Goal: Contribute content

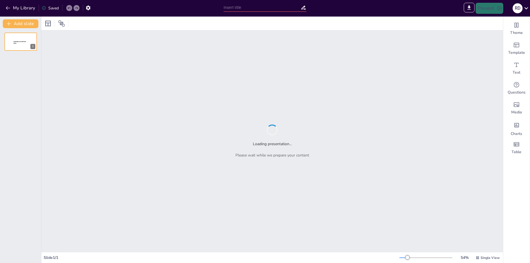
type input "Pathophysiology and Epidemiology of Arterial [MEDICAL_DATA]"
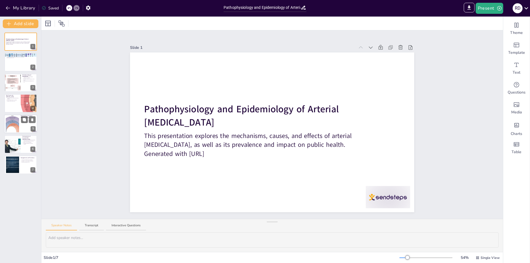
click at [16, 122] on div at bounding box center [12, 123] width 27 height 17
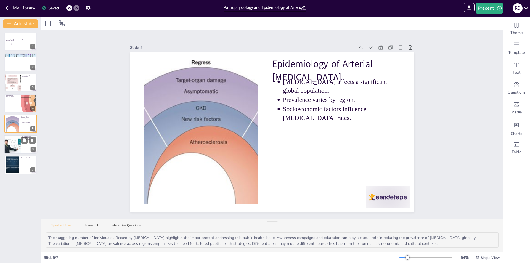
click at [10, 142] on div at bounding box center [12, 144] width 33 height 19
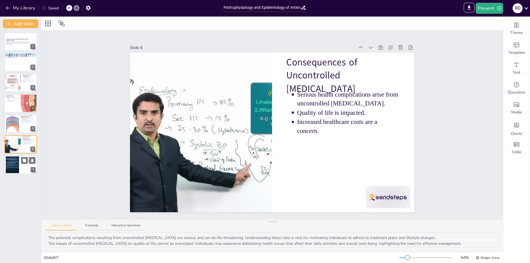
click at [16, 166] on div at bounding box center [13, 164] width 30 height 17
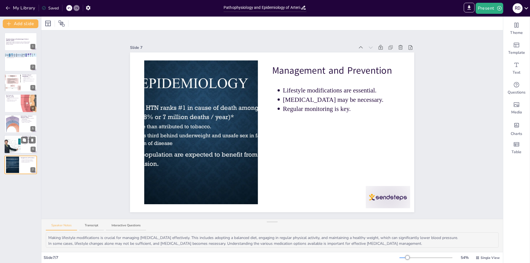
drag, startPoint x: 13, startPoint y: 148, endPoint x: 12, endPoint y: 138, distance: 9.9
click at [13, 143] on div at bounding box center [12, 144] width 33 height 19
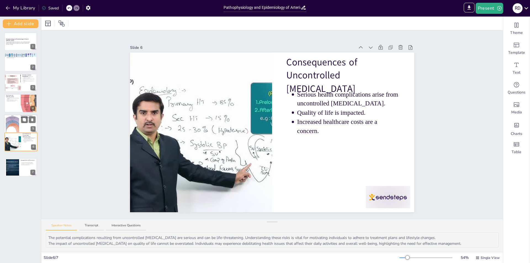
click at [18, 125] on div at bounding box center [12, 123] width 27 height 17
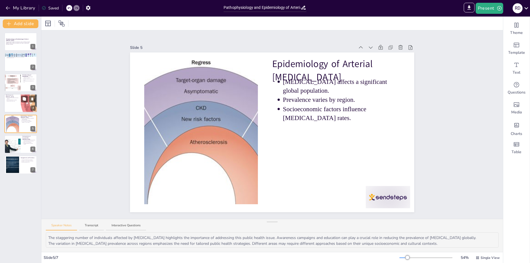
click at [18, 102] on div at bounding box center [20, 103] width 33 height 19
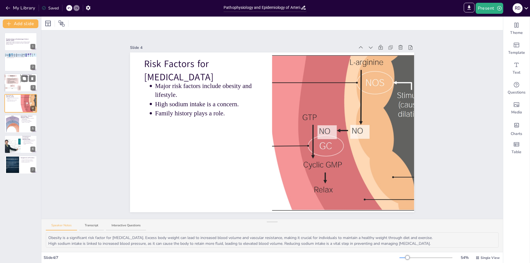
click at [15, 87] on div at bounding box center [12, 82] width 33 height 19
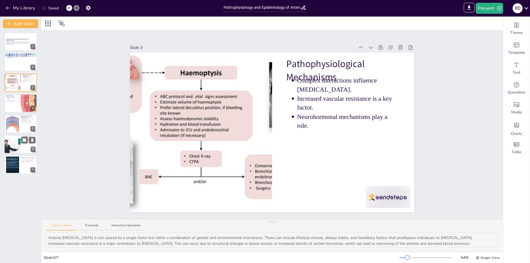
click at [20, 149] on div at bounding box center [12, 144] width 33 height 19
type textarea "The potential complications resulting from uncontrolled [MEDICAL_DATA] are seri…"
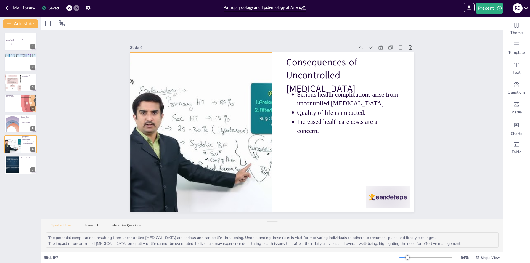
drag, startPoint x: 209, startPoint y: 142, endPoint x: 206, endPoint y: 140, distance: 3.8
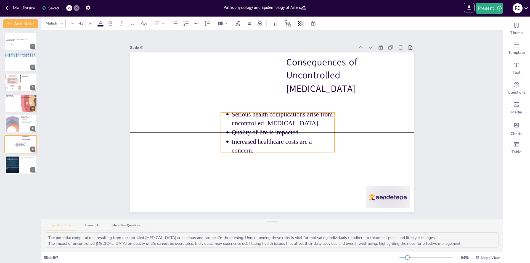
drag, startPoint x: 299, startPoint y: 100, endPoint x: 233, endPoint y: 121, distance: 68.7
click at [233, 121] on p "Serious health complications arise from uncontrolled [MEDICAL_DATA]." at bounding box center [283, 119] width 103 height 18
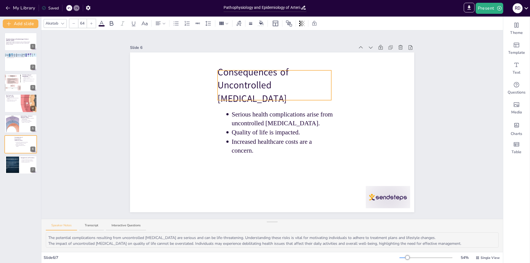
drag, startPoint x: 318, startPoint y: 76, endPoint x: 250, endPoint y: 86, distance: 69.0
click at [250, 86] on p "Consequences of Uncontrolled [MEDICAL_DATA]" at bounding box center [274, 85] width 114 height 40
type input "43"
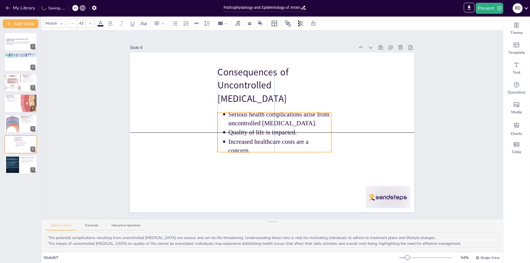
drag, startPoint x: 261, startPoint y: 133, endPoint x: 258, endPoint y: 133, distance: 3.9
click at [258, 133] on p "Quality of life is impacted." at bounding box center [279, 132] width 103 height 9
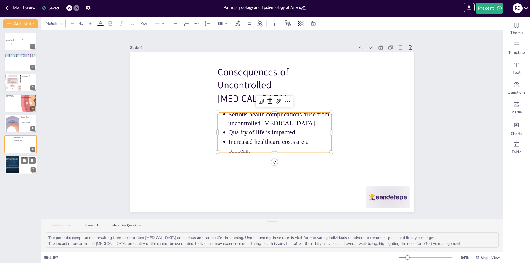
click at [21, 172] on div at bounding box center [20, 165] width 33 height 19
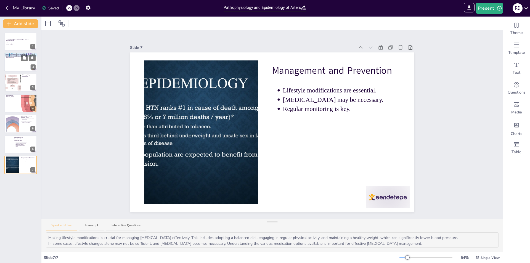
click at [13, 57] on p "[MEDICAL_DATA] increases cardiovascular disease risk." at bounding box center [21, 56] width 29 height 1
type textarea "Arterial [MEDICAL_DATA], or [MEDICAL_DATA], is not just a temporary issue; it i…"
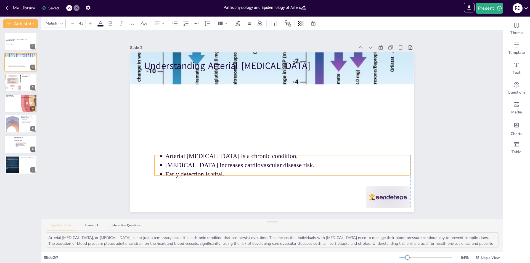
drag, startPoint x: 159, startPoint y: 81, endPoint x: 169, endPoint y: 162, distance: 82.0
click at [169, 162] on p "[MEDICAL_DATA] increases cardiovascular disease risk." at bounding box center [287, 165] width 245 height 9
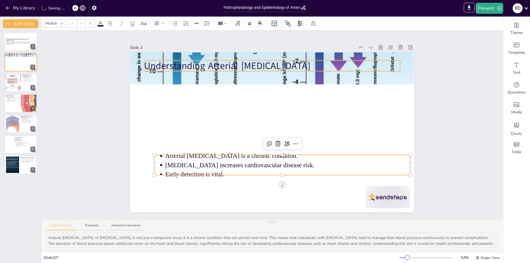
type input "64"
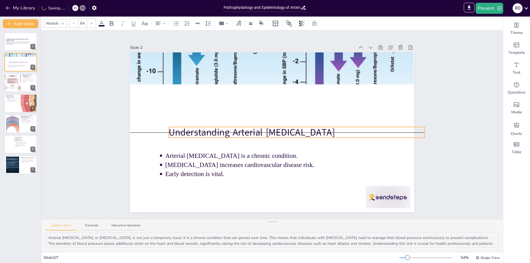
drag, startPoint x: 186, startPoint y: 67, endPoint x: 209, endPoint y: 132, distance: 68.8
click at [209, 132] on p "Understanding Arterial [MEDICAL_DATA]" at bounding box center [296, 132] width 255 height 13
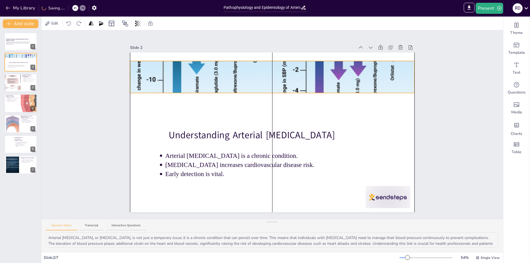
drag, startPoint x: 215, startPoint y: 72, endPoint x: 214, endPoint y: 79, distance: 7.6
click at [214, 79] on div at bounding box center [272, 77] width 284 height 144
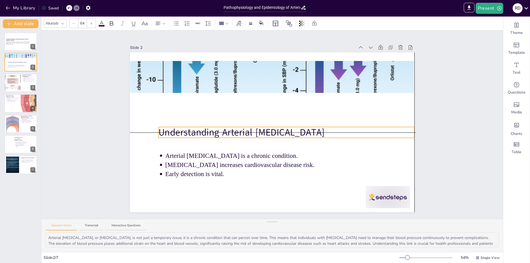
drag, startPoint x: 216, startPoint y: 130, endPoint x: 207, endPoint y: 126, distance: 9.6
click at [207, 126] on p "Understanding Arterial [MEDICAL_DATA]" at bounding box center [285, 132] width 255 height 13
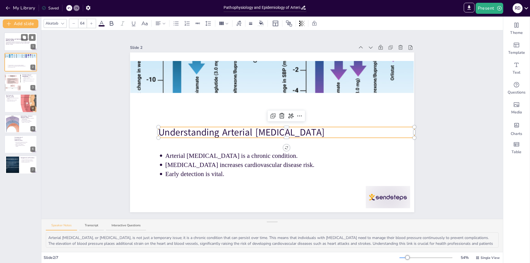
click at [30, 42] on p "This presentation explores the mechanisms, causes, and effects of arterial [MED…" at bounding box center [21, 43] width 30 height 2
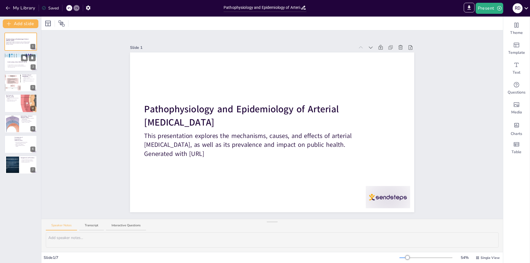
click at [18, 58] on div at bounding box center [20, 62] width 33 height 19
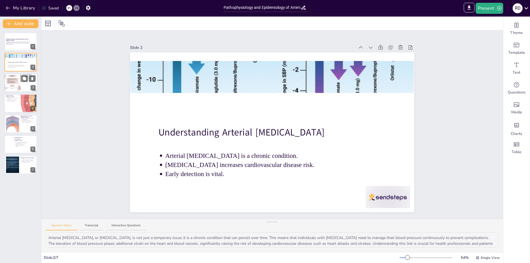
click at [25, 88] on div at bounding box center [20, 82] width 33 height 19
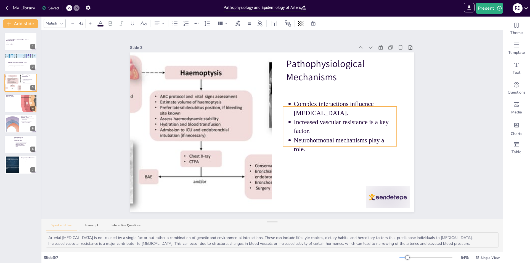
drag, startPoint x: 316, startPoint y: 91, endPoint x: 313, endPoint y: 114, distance: 23.7
click at [313, 114] on p "Complex interactions influence [MEDICAL_DATA]." at bounding box center [345, 109] width 103 height 18
click at [21, 94] on div "Risk Factors for [MEDICAL_DATA] Major risk factors include obesity and lifestyl…" at bounding box center [20, 94] width 33 height 0
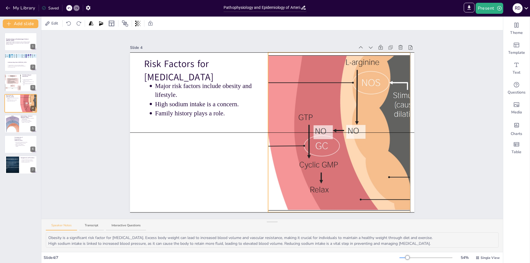
click at [351, 108] on div at bounding box center [339, 132] width 361 height 160
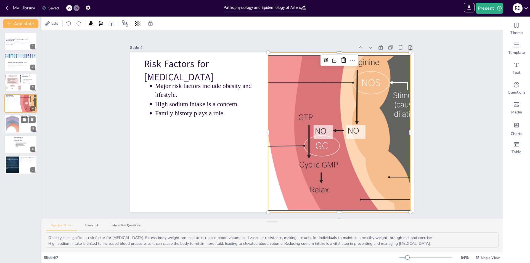
click at [15, 121] on div at bounding box center [12, 123] width 27 height 17
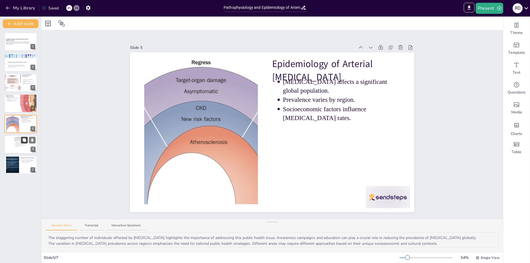
click at [24, 143] on div "Consequences of Uncontrolled [MEDICAL_DATA] Serious health complications arise …" at bounding box center [20, 144] width 33 height 19
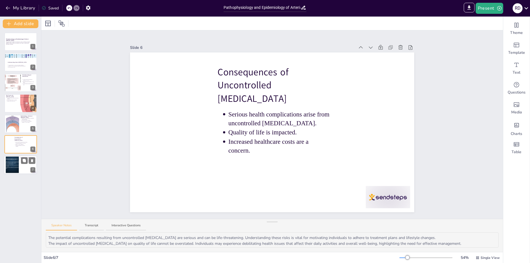
click at [20, 166] on div at bounding box center [20, 165] width 33 height 18
type textarea "Making lifestyle modifications is crucial for managing [MEDICAL_DATA] effective…"
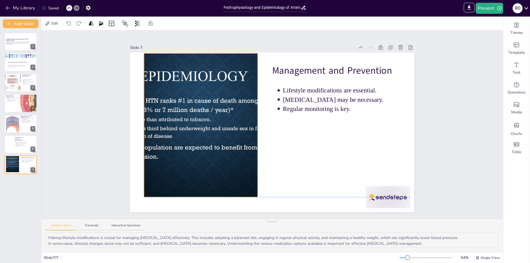
drag, startPoint x: 194, startPoint y: 169, endPoint x: 194, endPoint y: 164, distance: 5.0
click at [194, 164] on div at bounding box center [200, 125] width 255 height 144
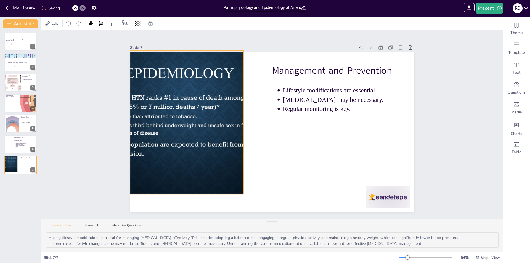
drag, startPoint x: 196, startPoint y: 194, endPoint x: 184, endPoint y: 194, distance: 12.2
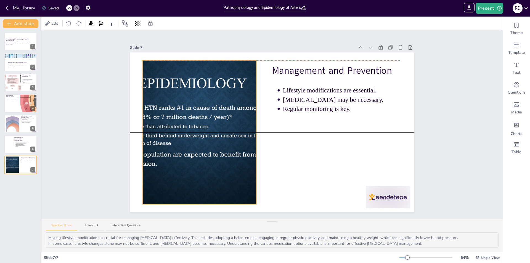
drag, startPoint x: 175, startPoint y: 150, endPoint x: 188, endPoint y: 161, distance: 16.8
click at [188, 161] on div at bounding box center [199, 132] width 255 height 144
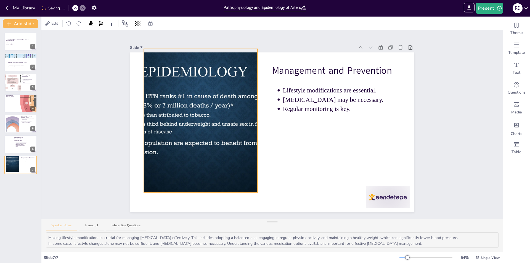
drag, startPoint x: 188, startPoint y: 161, endPoint x: 189, endPoint y: 150, distance: 11.6
click at [189, 150] on div at bounding box center [200, 121] width 255 height 144
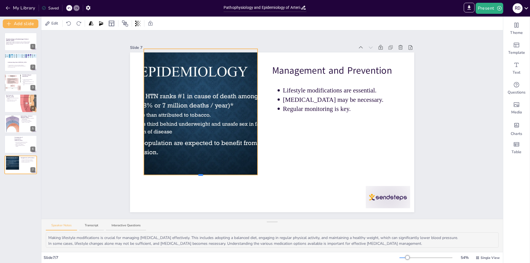
drag, startPoint x: 197, startPoint y: 191, endPoint x: 198, endPoint y: 173, distance: 17.7
click at [198, 174] on div at bounding box center [200, 175] width 5 height 2
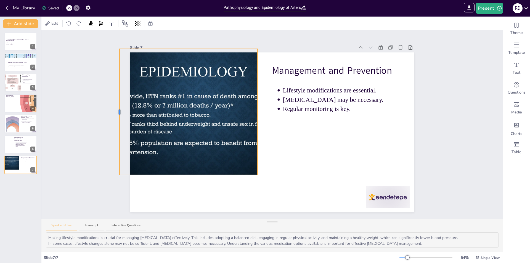
drag, startPoint x: 139, startPoint y: 110, endPoint x: 115, endPoint y: 108, distance: 24.4
click at [119, 109] on div at bounding box center [120, 111] width 2 height 5
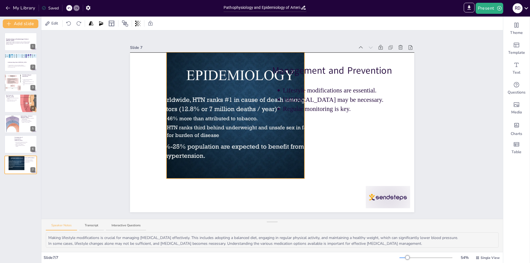
drag, startPoint x: 159, startPoint y: 110, endPoint x: 169, endPoint y: 116, distance: 12.1
click at [215, 113] on div at bounding box center [247, 124] width 255 height 144
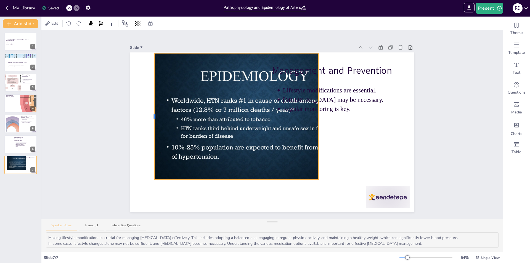
drag, startPoint x: 176, startPoint y: 114, endPoint x: 150, endPoint y: 120, distance: 26.6
click at [148, 119] on div "Management and Prevention Lifestyle modifications are essential. [MEDICAL_DATA]…" at bounding box center [272, 132] width 284 height 160
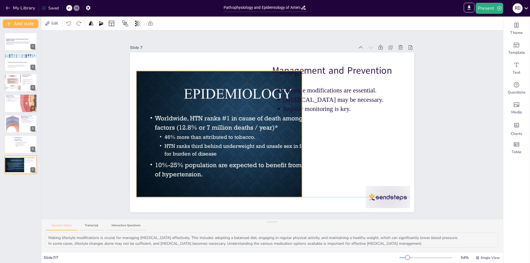
drag, startPoint x: 228, startPoint y: 116, endPoint x: 220, endPoint y: 132, distance: 18.0
click at [211, 133] on div at bounding box center [244, 143] width 255 height 144
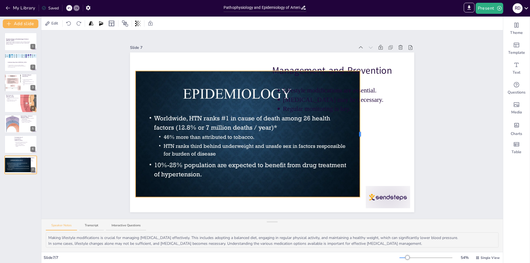
drag, startPoint x: 297, startPoint y: 131, endPoint x: 359, endPoint y: 144, distance: 63.2
click at [359, 144] on div "Management and Prevention Lifestyle modifications are essential. [MEDICAL_DATA]…" at bounding box center [272, 132] width 284 height 160
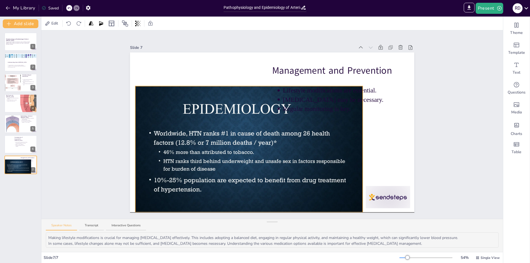
drag, startPoint x: 286, startPoint y: 137, endPoint x: 275, endPoint y: 132, distance: 12.0
click at [274, 132] on div at bounding box center [243, 158] width 255 height 144
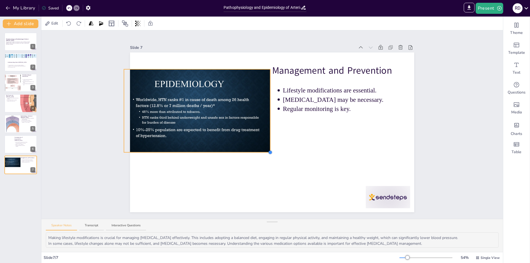
drag, startPoint x: 348, startPoint y: 194, endPoint x: 266, endPoint y: 151, distance: 91.8
click at [268, 151] on div at bounding box center [270, 152] width 4 height 4
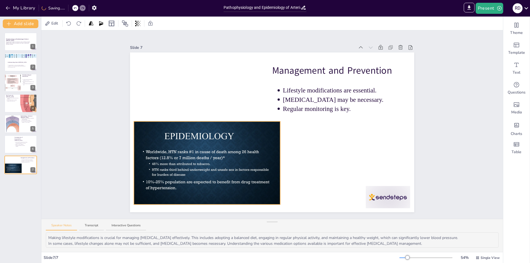
drag, startPoint x: 210, startPoint y: 113, endPoint x: 221, endPoint y: 165, distance: 52.6
click at [219, 165] on div at bounding box center [204, 167] width 164 height 92
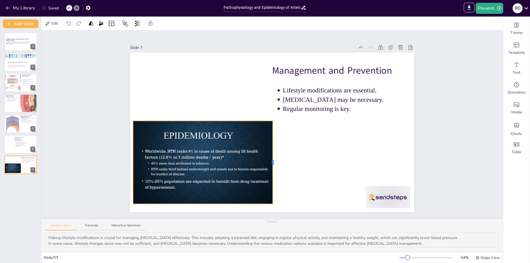
drag, startPoint x: 275, startPoint y: 161, endPoint x: 269, endPoint y: 161, distance: 6.6
click at [272, 161] on div at bounding box center [273, 162] width 2 height 5
click at [201, 201] on div at bounding box center [202, 202] width 5 height 2
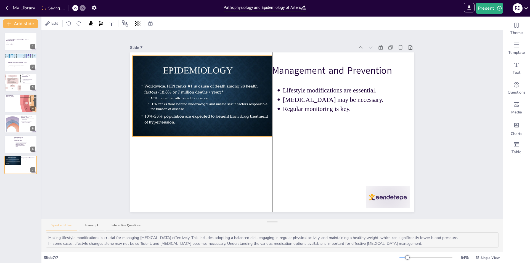
drag, startPoint x: 217, startPoint y: 167, endPoint x: 216, endPoint y: 104, distance: 62.4
click at [216, 104] on div at bounding box center [202, 102] width 164 height 92
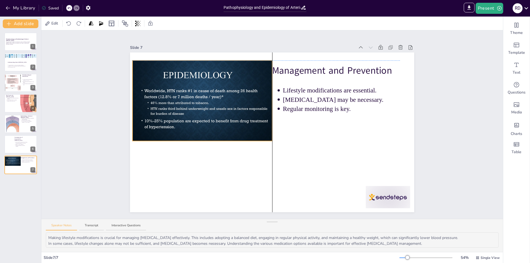
drag, startPoint x: 197, startPoint y: 134, endPoint x: 197, endPoint y: 138, distance: 4.4
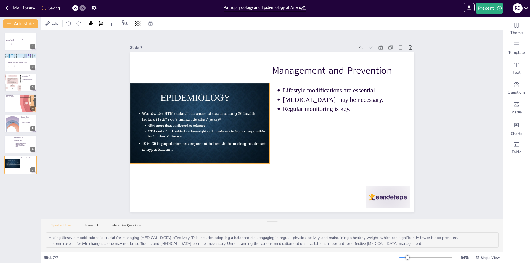
drag, startPoint x: 198, startPoint y: 112, endPoint x: 197, endPoint y: 132, distance: 20.2
click at [197, 132] on div at bounding box center [200, 129] width 164 height 92
click at [198, 112] on div at bounding box center [200, 129] width 164 height 92
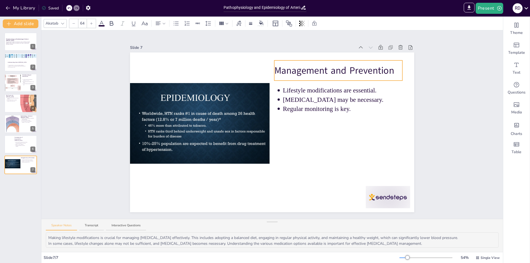
click at [307, 65] on p "Management and Prevention" at bounding box center [338, 70] width 128 height 13
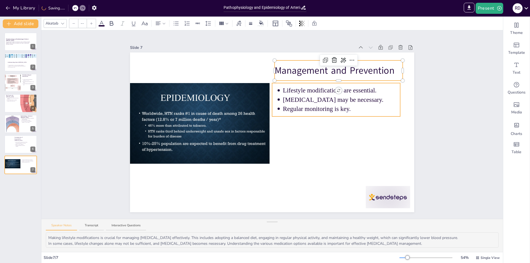
type input "43"
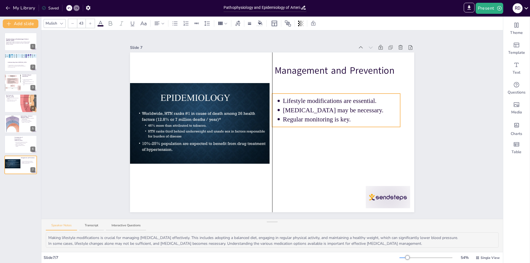
drag, startPoint x: 307, startPoint y: 92, endPoint x: 307, endPoint y: 103, distance: 10.5
click at [307, 103] on p "Lifestyle modifications are essential." at bounding box center [341, 101] width 117 height 9
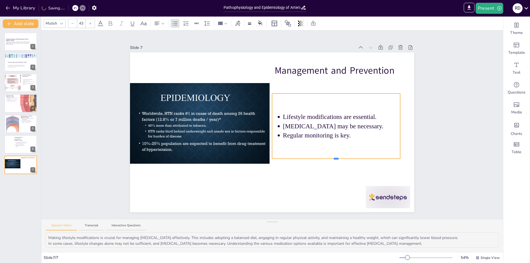
drag, startPoint x: 332, startPoint y: 125, endPoint x: 332, endPoint y: 157, distance: 31.7
click at [333, 158] on div at bounding box center [335, 159] width 5 height 2
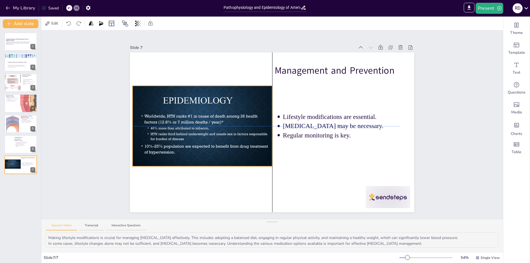
drag, startPoint x: 172, startPoint y: 125, endPoint x: 174, endPoint y: 127, distance: 3.5
click at [174, 127] on div at bounding box center [202, 132] width 164 height 92
click at [18, 150] on div at bounding box center [20, 144] width 33 height 19
type textarea "The potential complications resulting from uncontrolled [MEDICAL_DATA] are seri…"
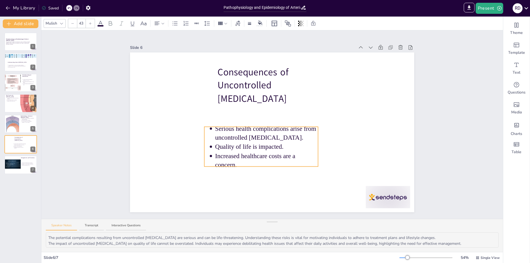
drag, startPoint x: 263, startPoint y: 129, endPoint x: 251, endPoint y: 142, distance: 16.8
click at [251, 142] on p "Quality of life is impacted." at bounding box center [266, 146] width 103 height 9
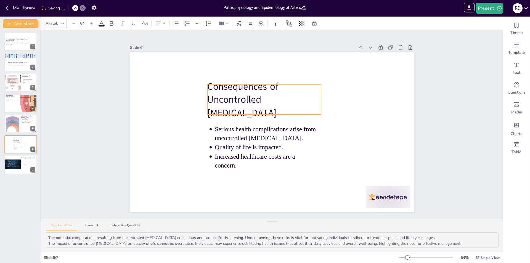
drag, startPoint x: 255, startPoint y: 81, endPoint x: 245, endPoint y: 95, distance: 17.6
click at [245, 95] on p "Consequences of Uncontrolled [MEDICAL_DATA]" at bounding box center [264, 100] width 114 height 40
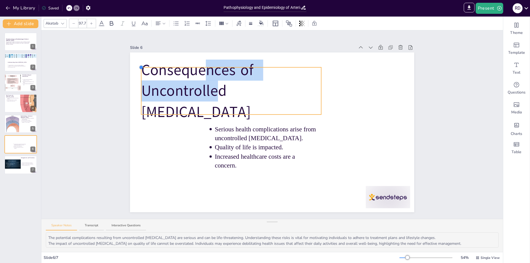
type input "97.1"
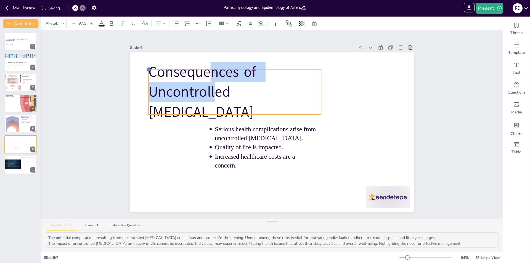
drag, startPoint x: 203, startPoint y: 82, endPoint x: 173, endPoint y: 71, distance: 31.7
click at [172, 67] on div "Serious health complications arise from uncontrolled [MEDICAL_DATA]. Quality of…" at bounding box center [272, 132] width 284 height 160
click at [280, 83] on p "Consequences of Uncontrolled [MEDICAL_DATA]" at bounding box center [235, 92] width 172 height 60
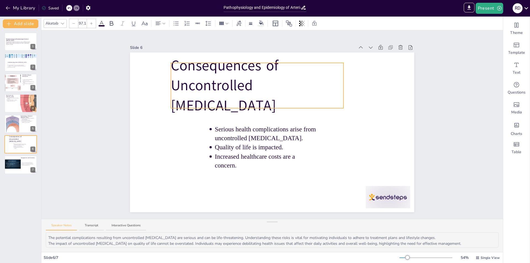
drag, startPoint x: 268, startPoint y: 89, endPoint x: 291, endPoint y: 83, distance: 23.2
click at [291, 83] on p "Consequences of Uncontrolled [MEDICAL_DATA]" at bounding box center [257, 85] width 172 height 60
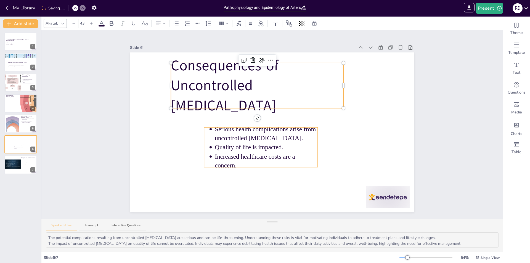
click at [256, 143] on p "Quality of life is impacted." at bounding box center [266, 147] width 103 height 9
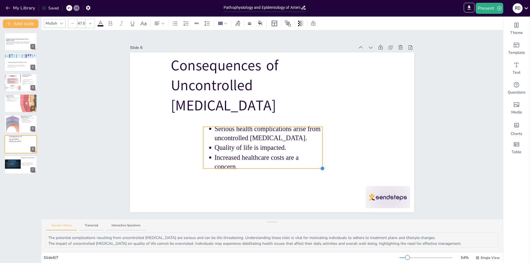
type input "47.2"
drag, startPoint x: 313, startPoint y: 166, endPoint x: 314, endPoint y: 170, distance: 4.0
click at [314, 170] on div "Consequences of Uncontrolled [MEDICAL_DATA] Serious health complications arise …" at bounding box center [272, 132] width 284 height 160
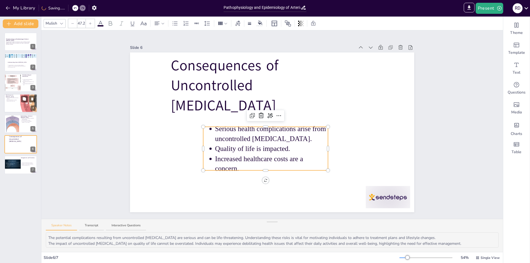
click at [16, 103] on div at bounding box center [20, 103] width 33 height 19
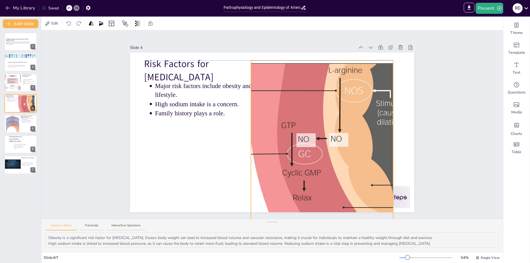
drag, startPoint x: 335, startPoint y: 107, endPoint x: 322, endPoint y: 109, distance: 12.7
click at [320, 109] on div at bounding box center [322, 140] width 361 height 160
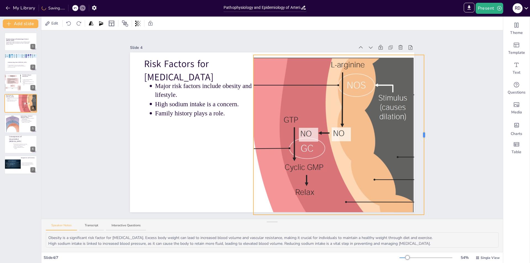
drag, startPoint x: 392, startPoint y: 132, endPoint x: 410, endPoint y: 130, distance: 18.9
click at [424, 132] on div at bounding box center [424, 134] width 2 height 5
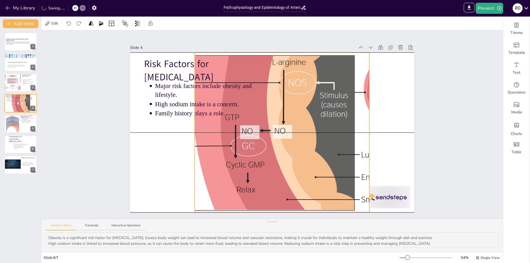
click at [290, 132] on div at bounding box center [265, 132] width 361 height 160
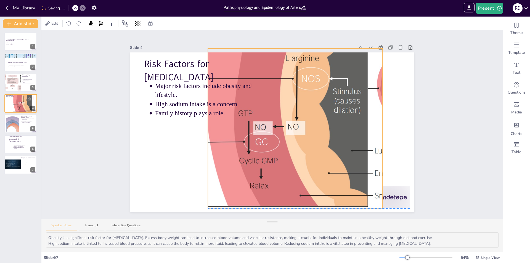
drag, startPoint x: 308, startPoint y: 134, endPoint x: 340, endPoint y: 122, distance: 33.8
click at [341, 121] on div at bounding box center [278, 129] width 361 height 160
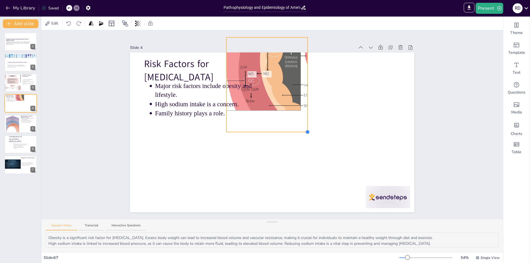
click at [305, 130] on div at bounding box center [307, 132] width 4 height 4
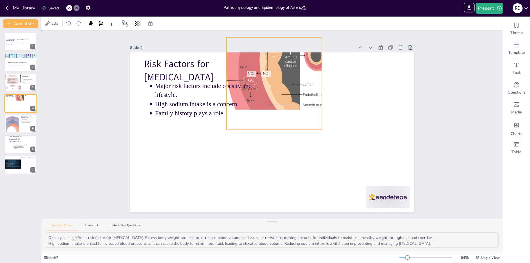
click at [318, 169] on div at bounding box center [272, 132] width 284 height 160
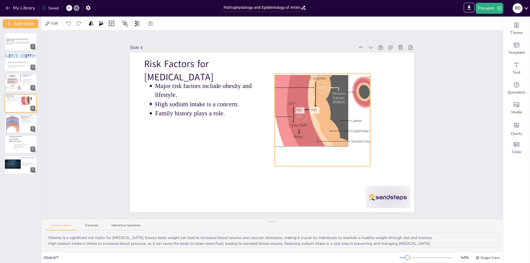
drag, startPoint x: 272, startPoint y: 87, endPoint x: 324, endPoint y: 131, distance: 68.3
click at [325, 131] on div at bounding box center [308, 110] width 166 height 73
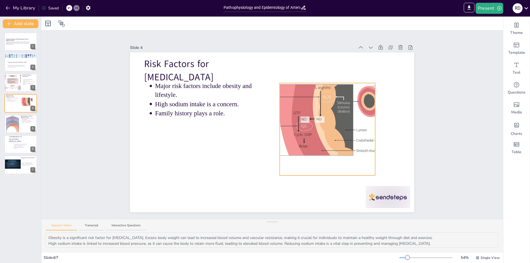
click at [290, 126] on div at bounding box center [312, 119] width 166 height 73
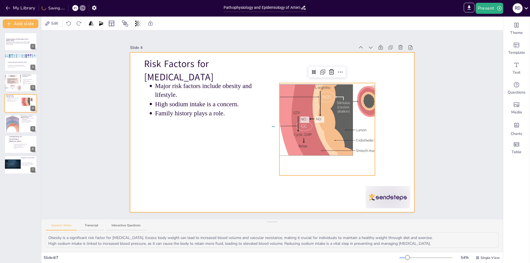
drag, startPoint x: 256, startPoint y: 128, endPoint x: 274, endPoint y: 125, distance: 19.0
click at [274, 126] on div at bounding box center [272, 132] width 284 height 160
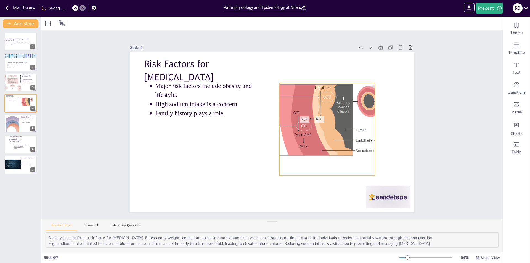
drag, startPoint x: 287, startPoint y: 121, endPoint x: 284, endPoint y: 124, distance: 4.3
click at [287, 121] on div at bounding box center [312, 119] width 166 height 73
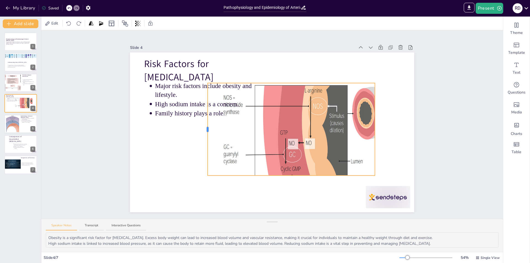
drag, startPoint x: 274, startPoint y: 129, endPoint x: 261, endPoint y: 120, distance: 16.3
click at [208, 135] on div at bounding box center [291, 129] width 167 height 92
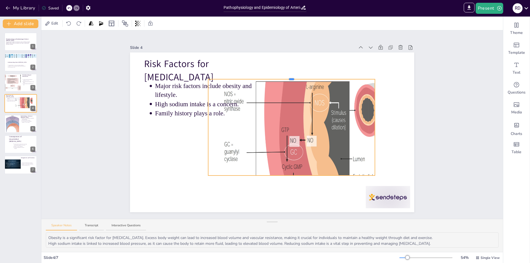
drag, startPoint x: 288, startPoint y: 81, endPoint x: 289, endPoint y: 70, distance: 11.1
click at [289, 78] on div at bounding box center [291, 79] width 5 height 2
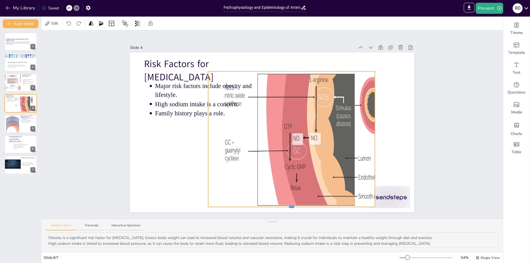
drag, startPoint x: 287, startPoint y: 174, endPoint x: 290, endPoint y: 204, distance: 30.4
click at [291, 205] on div "Risk Factors for [MEDICAL_DATA] Major risk factors include obesity and lifestyl…" at bounding box center [272, 132] width 284 height 160
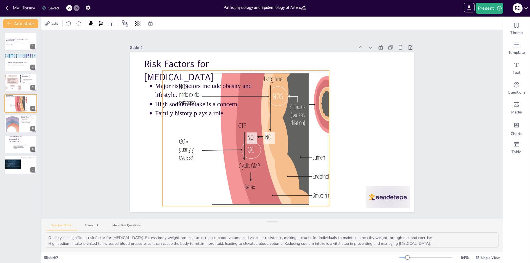
drag, startPoint x: 306, startPoint y: 138, endPoint x: 238, endPoint y: 139, distance: 67.9
click at [238, 139] on div at bounding box center [260, 138] width 196 height 135
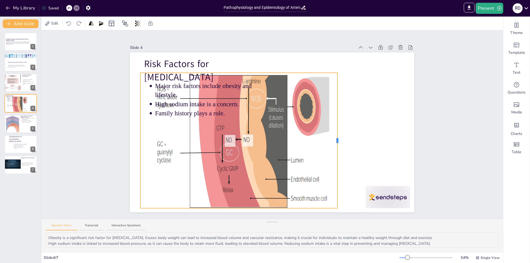
drag, startPoint x: 303, startPoint y: 139, endPoint x: 335, endPoint y: 195, distance: 64.2
click at [334, 196] on div "Risk Factors for [MEDICAL_DATA] Major risk factors include obesity and lifestyl…" at bounding box center [272, 132] width 284 height 160
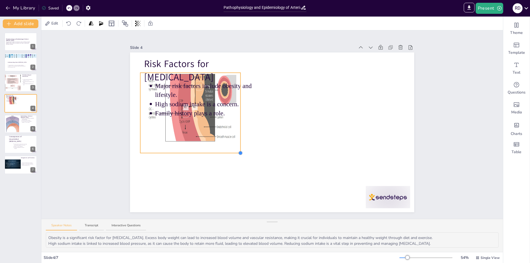
click at [238, 151] on div at bounding box center [240, 153] width 4 height 4
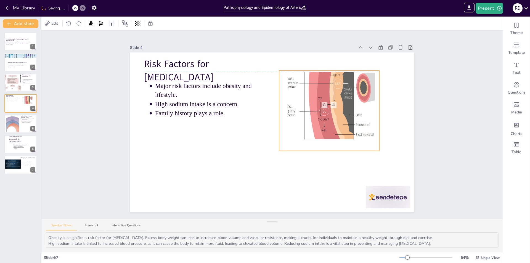
drag, startPoint x: 199, startPoint y: 123, endPoint x: 338, endPoint y: 121, distance: 139.9
click at [338, 121] on div at bounding box center [329, 106] width 100 height 70
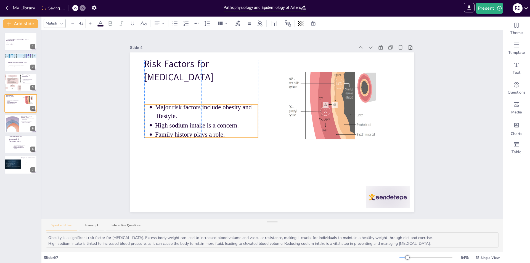
drag, startPoint x: 180, startPoint y: 101, endPoint x: 179, endPoint y: 122, distance: 21.3
click at [179, 122] on p "High sodium intake is a concern." at bounding box center [206, 125] width 103 height 9
click at [25, 79] on icon at bounding box center [24, 78] width 3 height 3
type textarea "Arterial [MEDICAL_DATA] is not caused by a single factor but rather a combinati…"
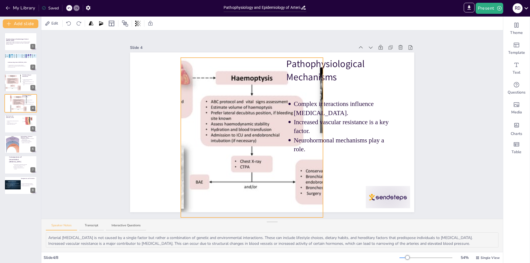
drag, startPoint x: 189, startPoint y: 129, endPoint x: 272, endPoint y: 137, distance: 83.1
click at [247, 132] on div at bounding box center [252, 138] width 278 height 160
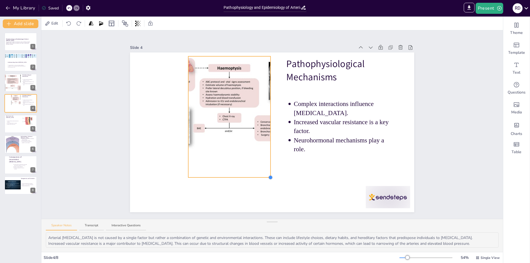
drag, startPoint x: 326, startPoint y: 203, endPoint x: 266, endPoint y: 163, distance: 72.8
click at [266, 163] on div "Pathophysiological Mechanisms Complex interactions influence [MEDICAL_DATA]. In…" at bounding box center [272, 132] width 284 height 160
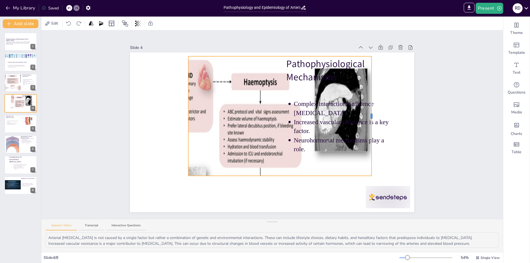
drag, startPoint x: 266, startPoint y: 114, endPoint x: 315, endPoint y: 111, distance: 49.2
click at [370, 114] on div at bounding box center [371, 116] width 2 height 5
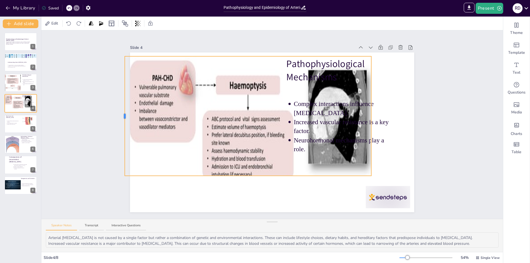
drag, startPoint x: 183, startPoint y: 114, endPoint x: 125, endPoint y: 119, distance: 58.4
click at [120, 118] on div "Slide 1 Pathophysiology and Epidemiology of Arterial [MEDICAL_DATA] This presen…" at bounding box center [271, 124] width 315 height 175
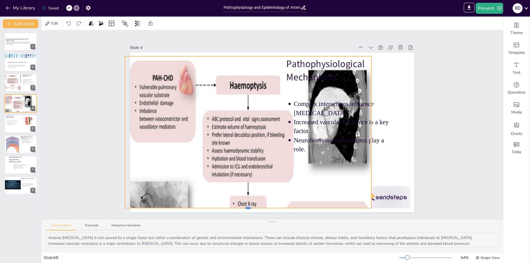
click at [245, 207] on div at bounding box center [247, 208] width 5 height 2
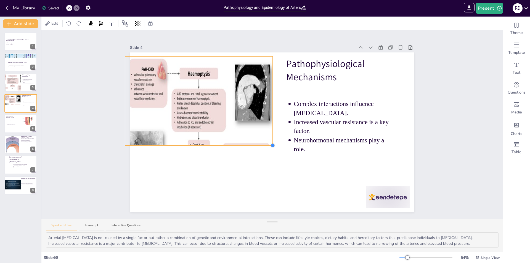
click at [270, 143] on div at bounding box center [272, 145] width 4 height 4
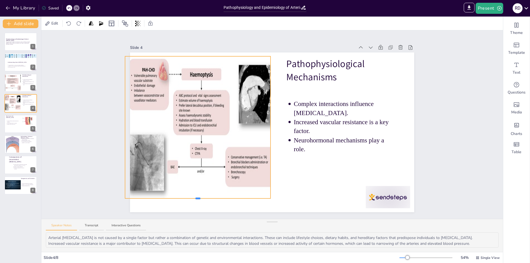
drag, startPoint x: 193, startPoint y: 142, endPoint x: 193, endPoint y: 196, distance: 54.9
click at [195, 197] on div at bounding box center [197, 198] width 5 height 2
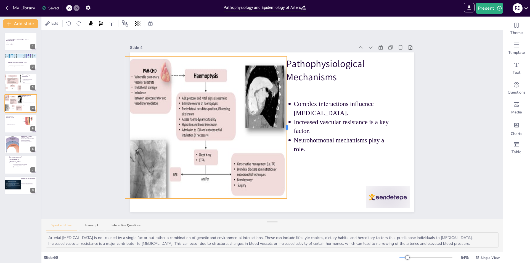
drag, startPoint x: 266, startPoint y: 126, endPoint x: 283, endPoint y: 121, distance: 16.9
click at [283, 121] on div "Pathophysiological Mechanisms Complex interactions influence [MEDICAL_DATA]. In…" at bounding box center [272, 132] width 284 height 160
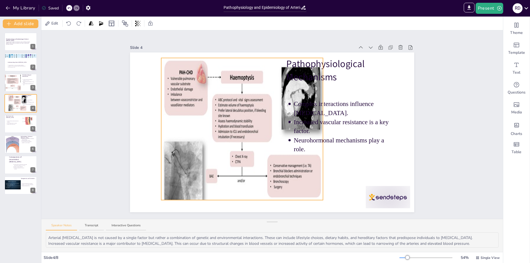
drag, startPoint x: 152, startPoint y: 126, endPoint x: 205, endPoint y: 128, distance: 53.3
click at [207, 128] on div at bounding box center [242, 134] width 162 height 152
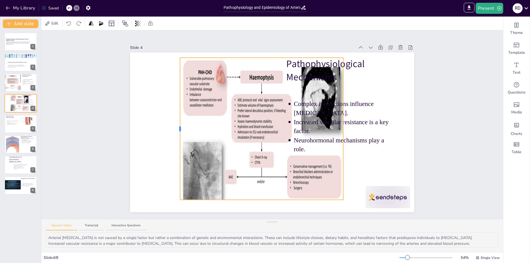
click at [179, 126] on div at bounding box center [180, 128] width 2 height 5
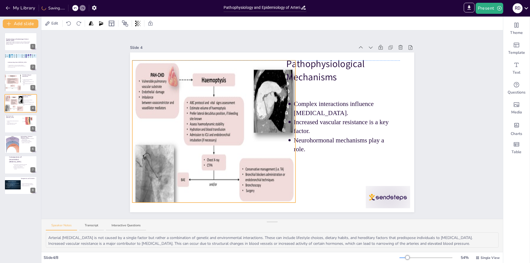
drag, startPoint x: 243, startPoint y: 120, endPoint x: 196, endPoint y: 123, distance: 46.5
click at [195, 122] on div at bounding box center [213, 136] width 163 height 153
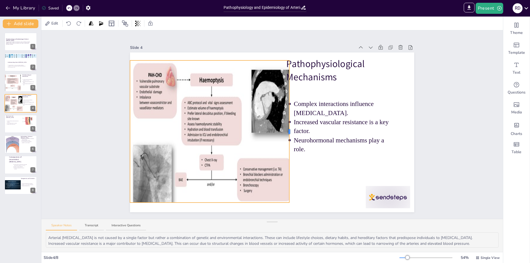
drag, startPoint x: 289, startPoint y: 129, endPoint x: 285, endPoint y: 128, distance: 3.9
click at [288, 129] on div at bounding box center [289, 131] width 2 height 5
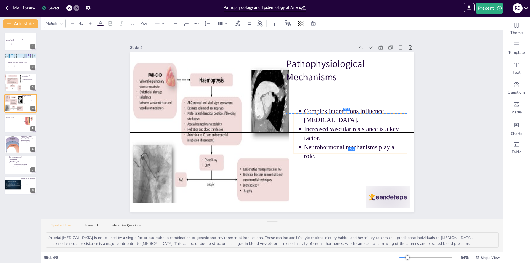
drag, startPoint x: 322, startPoint y: 128, endPoint x: 333, endPoint y: 136, distance: 13.4
click at [333, 136] on p "Increased vascular resistance is a key factor." at bounding box center [355, 134] width 103 height 18
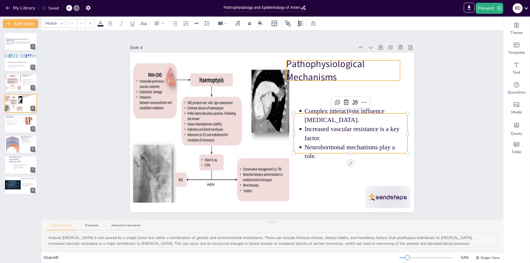
type input "64"
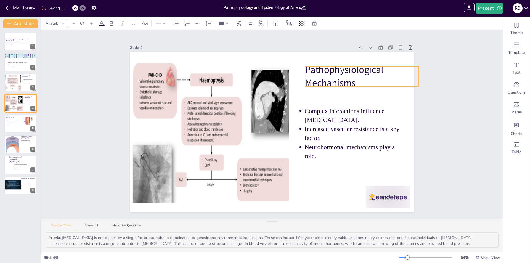
drag, startPoint x: 306, startPoint y: 69, endPoint x: 316, endPoint y: 70, distance: 9.5
click at [316, 70] on p "Pathophysiological Mechanisms" at bounding box center [362, 76] width 114 height 26
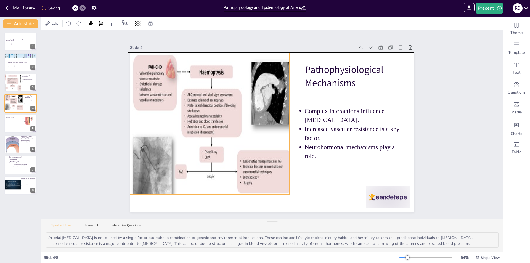
drag, startPoint x: 220, startPoint y: 125, endPoint x: 218, endPoint y: 115, distance: 9.8
click at [218, 115] on div at bounding box center [211, 128] width 163 height 153
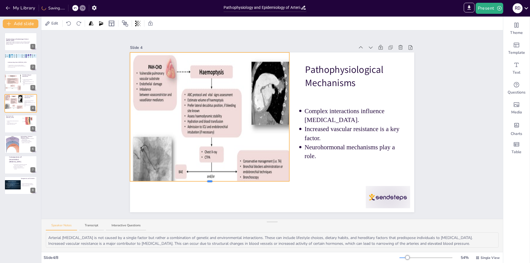
drag, startPoint x: 206, startPoint y: 193, endPoint x: 208, endPoint y: 179, distance: 13.3
click at [208, 180] on div at bounding box center [209, 181] width 5 height 2
click at [18, 79] on div at bounding box center [12, 82] width 33 height 19
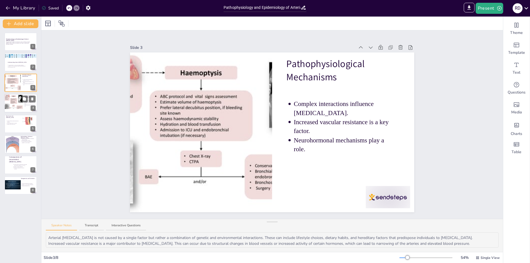
click at [18, 100] on div at bounding box center [13, 103] width 19 height 18
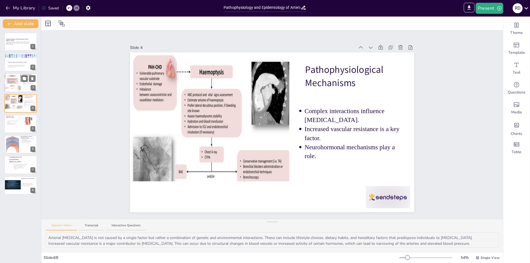
click at [17, 85] on div at bounding box center [12, 82] width 33 height 19
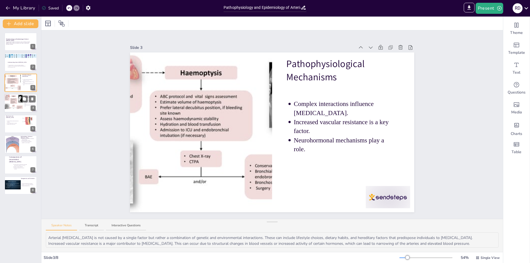
click at [18, 100] on div at bounding box center [13, 103] width 19 height 18
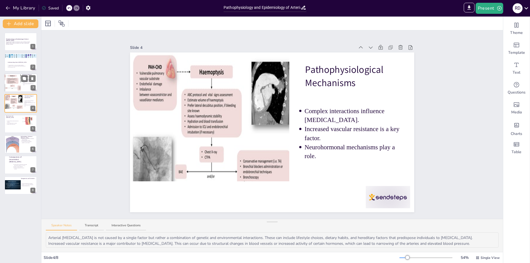
click at [16, 85] on div at bounding box center [12, 82] width 33 height 19
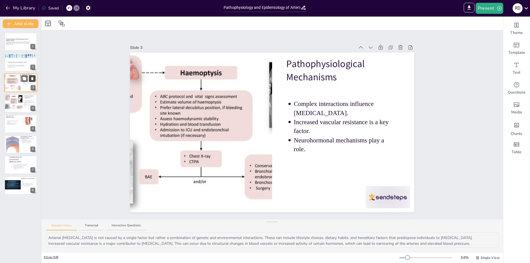
click at [30, 79] on icon at bounding box center [32, 78] width 4 height 4
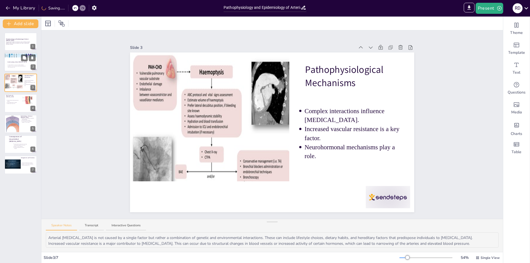
click at [16, 62] on p "Understanding Arterial [MEDICAL_DATA]" at bounding box center [22, 63] width 30 height 2
type textarea "Arterial [MEDICAL_DATA], or [MEDICAL_DATA], is not just a temporary issue; it i…"
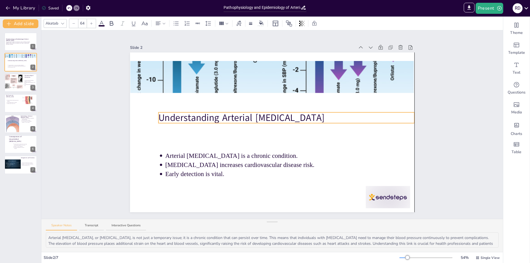
drag, startPoint x: 198, startPoint y: 130, endPoint x: 199, endPoint y: 116, distance: 14.6
click at [199, 116] on p "Understanding Arterial [MEDICAL_DATA]" at bounding box center [285, 117] width 255 height 13
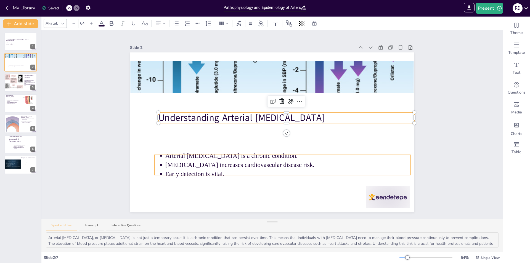
type input "43"
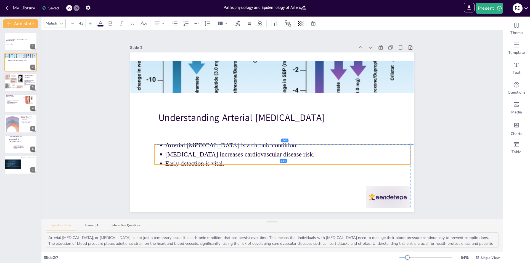
drag, startPoint x: 205, startPoint y: 159, endPoint x: 205, endPoint y: 148, distance: 11.6
click at [205, 148] on ul "Arterial [MEDICAL_DATA] is a chronic condition. [MEDICAL_DATA] increases cardio…" at bounding box center [281, 154] width 255 height 28
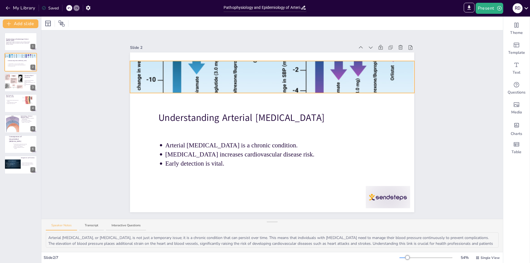
click at [198, 80] on div at bounding box center [272, 77] width 284 height 144
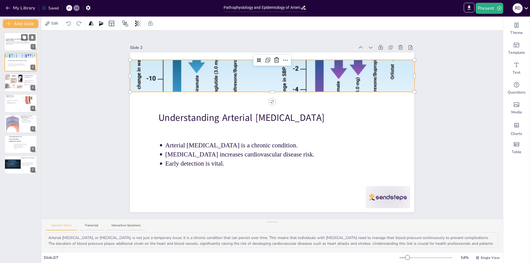
click at [10, 44] on p "Generated with [URL]" at bounding box center [21, 44] width 30 height 1
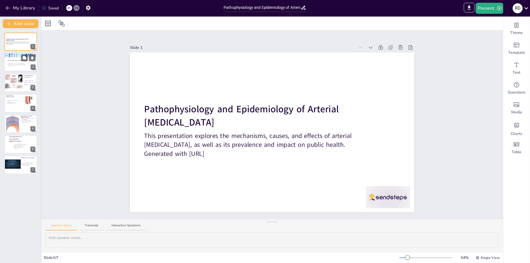
click at [14, 61] on p "Understanding Arterial [MEDICAL_DATA]" at bounding box center [22, 61] width 30 height 2
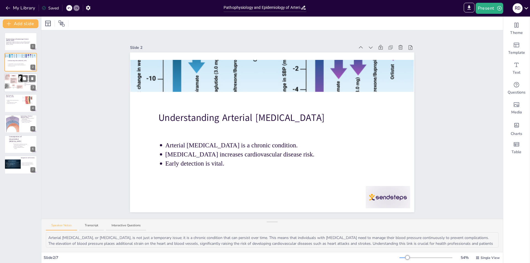
click at [12, 92] on div "Pathophysiological Mechanisms Complex interactions influence [MEDICAL_DATA]. In…" at bounding box center [20, 82] width 33 height 19
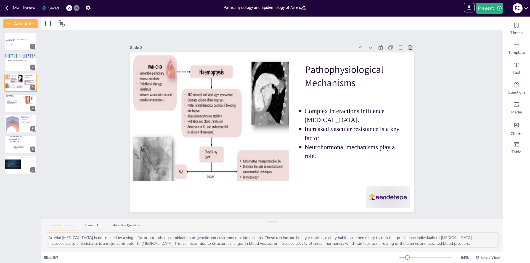
drag, startPoint x: 19, startPoint y: 105, endPoint x: 45, endPoint y: 148, distance: 49.9
click at [19, 105] on div at bounding box center [20, 103] width 33 height 18
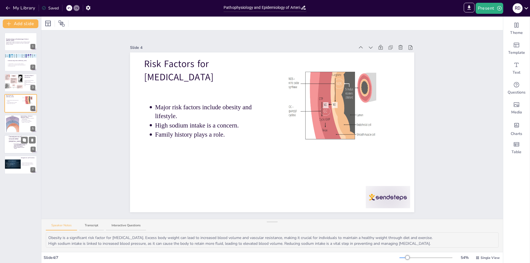
drag, startPoint x: 19, startPoint y: 144, endPoint x: 17, endPoint y: 148, distance: 4.8
click at [18, 145] on p "Serious health complications arise from uncontrolled [MEDICAL_DATA]." at bounding box center [20, 144] width 13 height 2
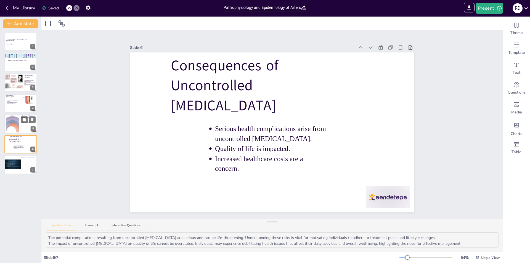
click at [14, 128] on div at bounding box center [12, 123] width 27 height 17
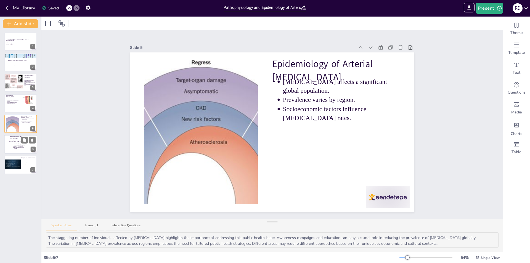
click at [19, 146] on p "Quality of life is impacted." at bounding box center [20, 146] width 13 height 1
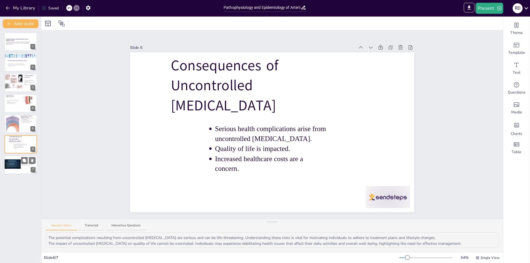
click at [7, 164] on div at bounding box center [12, 164] width 19 height 11
type textarea "Making lifestyle modifications is crucial for managing [MEDICAL_DATA] effective…"
